Goal: Check status: Check status

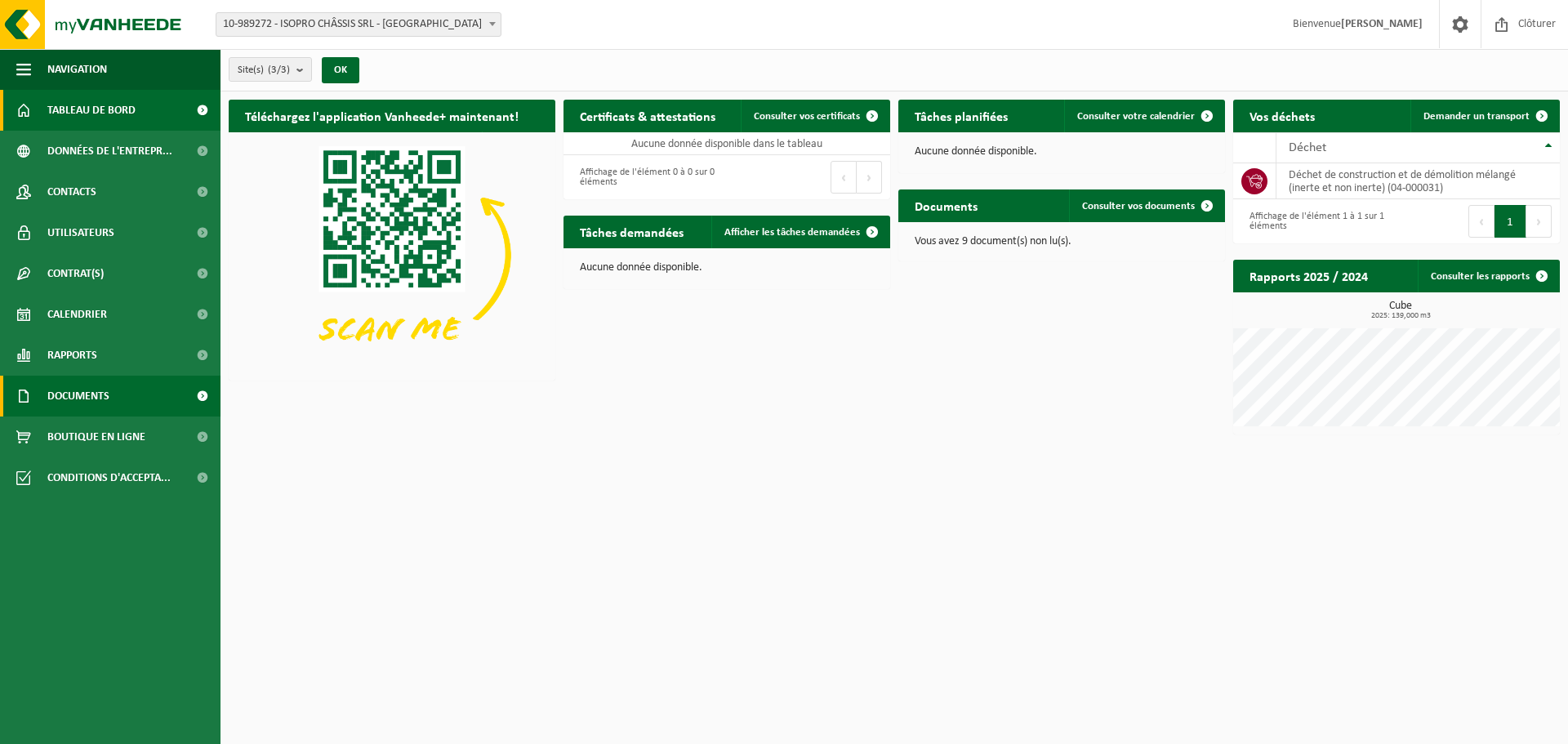
click at [89, 392] on span "Documents" at bounding box center [78, 396] width 62 height 41
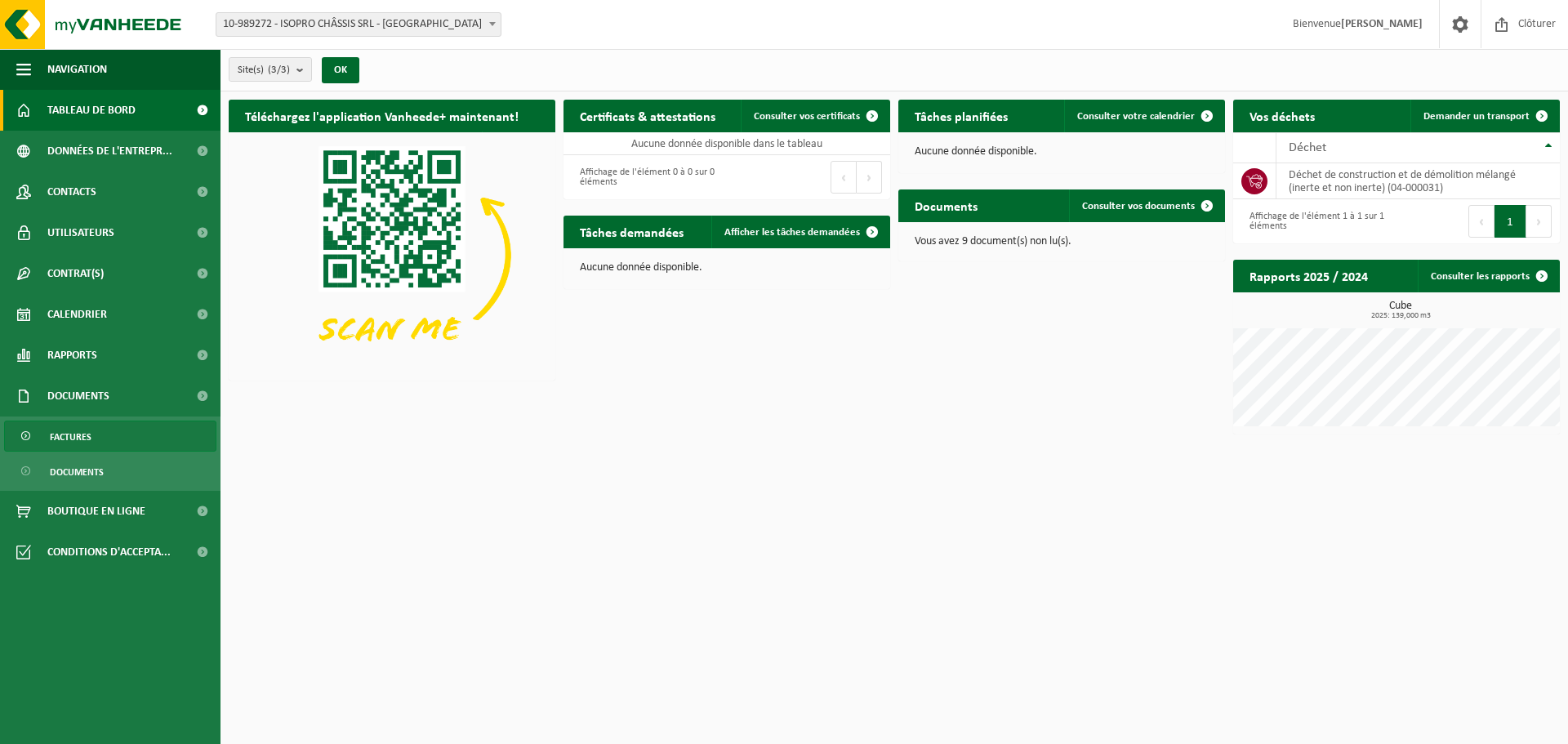
click at [72, 436] on span "Factures" at bounding box center [70, 437] width 42 height 31
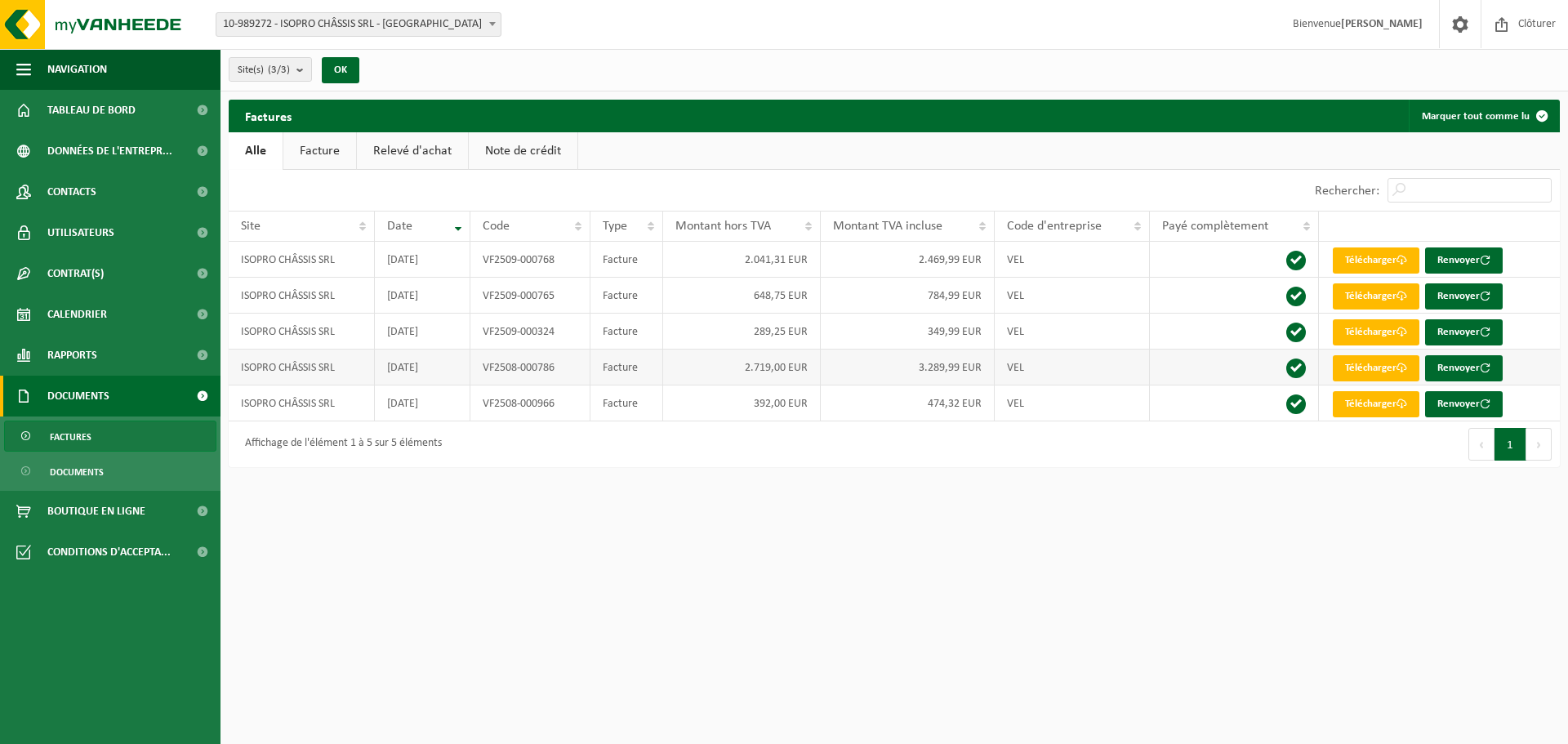
click at [826, 357] on td "3.289,99 EUR" at bounding box center [908, 368] width 174 height 36
click at [901, 361] on td "3.289,99 EUR" at bounding box center [908, 368] width 174 height 36
click at [826, 367] on td "3.289,99 EUR" at bounding box center [908, 368] width 174 height 36
click at [918, 365] on td "3.289,99 EUR" at bounding box center [908, 368] width 174 height 36
click at [517, 372] on td "VF2508-000786" at bounding box center [530, 368] width 120 height 36
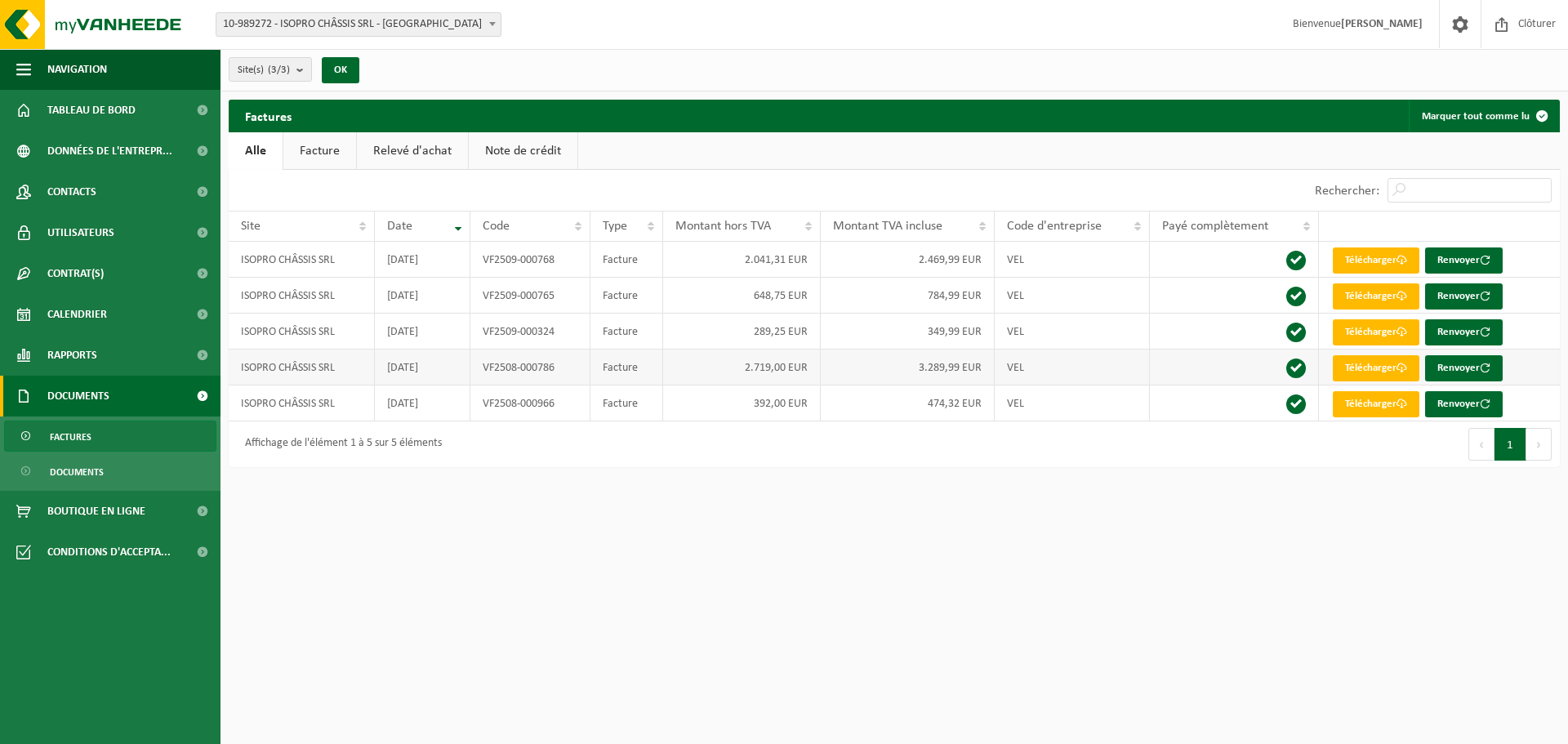
click at [301, 367] on td "ISOPRO CHÂSSIS SRL" at bounding box center [301, 368] width 146 height 36
